Goal: Task Accomplishment & Management: Complete application form

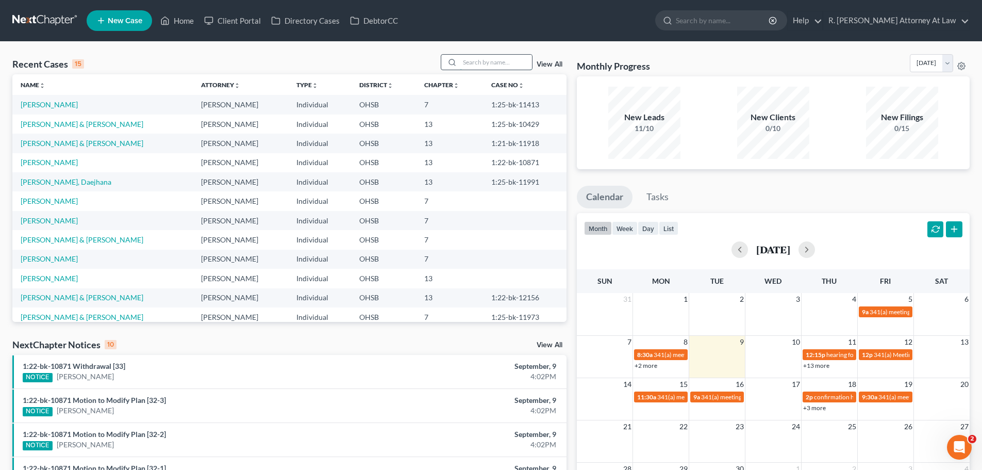
click at [508, 65] on input "search" at bounding box center [496, 62] width 72 height 15
type input "gray"
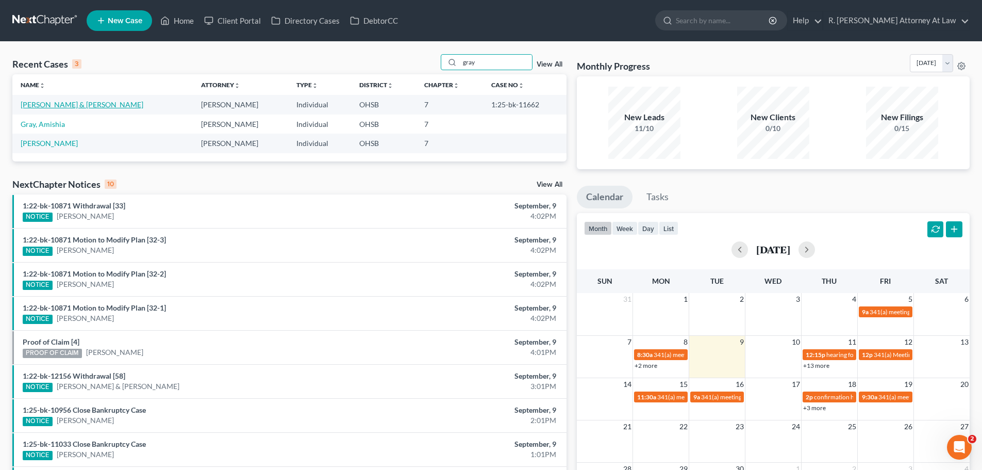
click at [70, 108] on link "Gray, Timothy & Ruth" at bounding box center [82, 104] width 123 height 9
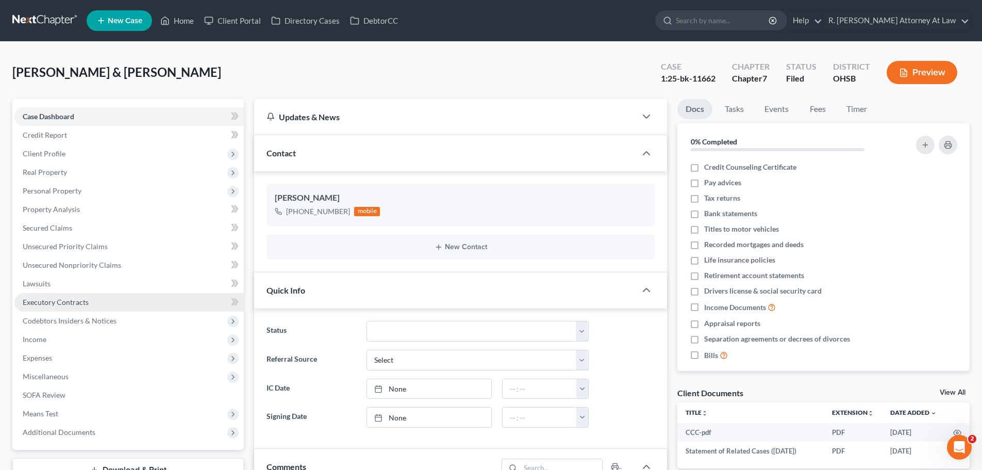
click at [60, 304] on span "Executory Contracts" at bounding box center [56, 301] width 66 height 9
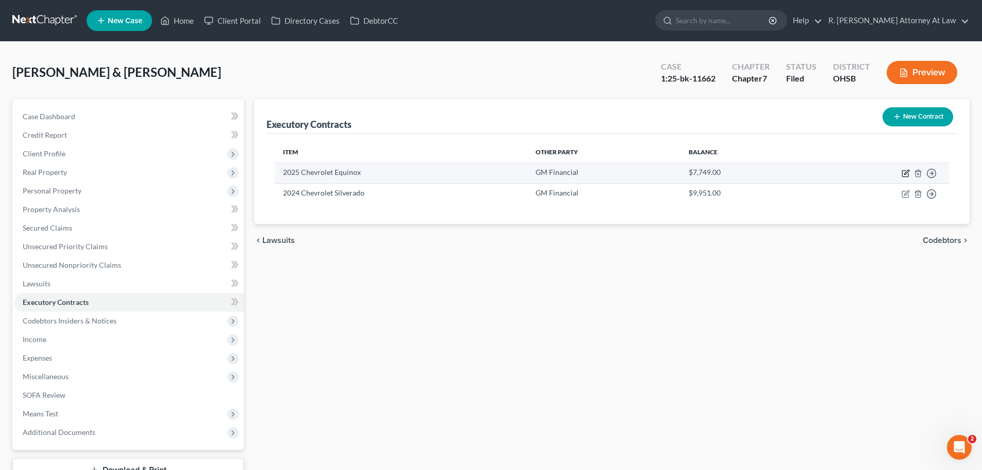
click at [903, 175] on icon "button" at bounding box center [905, 173] width 8 height 8
select select "3"
select select "45"
select select "2"
select select "1"
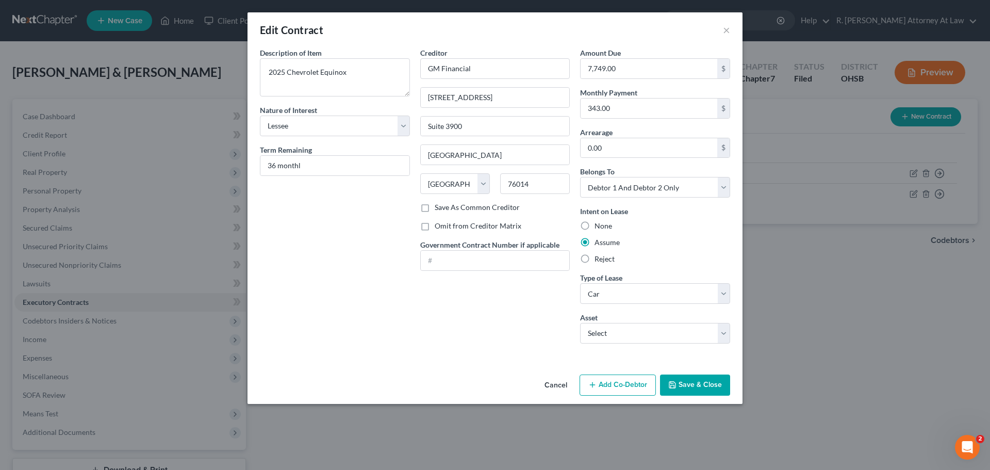
click at [722, 29] on div "Edit Contract ×" at bounding box center [494, 29] width 495 height 35
click at [730, 30] on div "Edit Contract ×" at bounding box center [494, 29] width 495 height 35
drag, startPoint x: 723, startPoint y: 30, endPoint x: 697, endPoint y: 26, distance: 26.1
click at [721, 31] on div "Edit Contract ×" at bounding box center [494, 29] width 495 height 35
click at [728, 26] on button "×" at bounding box center [726, 30] width 7 height 12
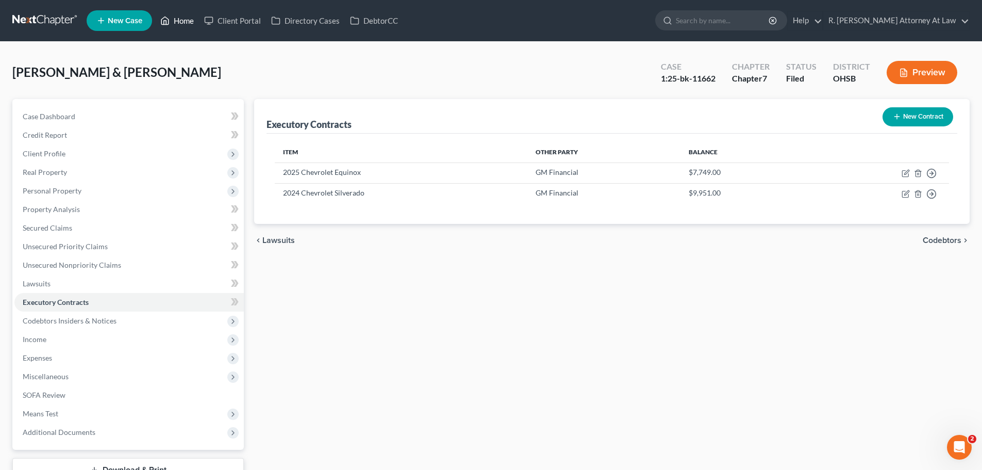
click at [186, 22] on link "Home" at bounding box center [177, 20] width 44 height 19
